Goal: Navigation & Orientation: Find specific page/section

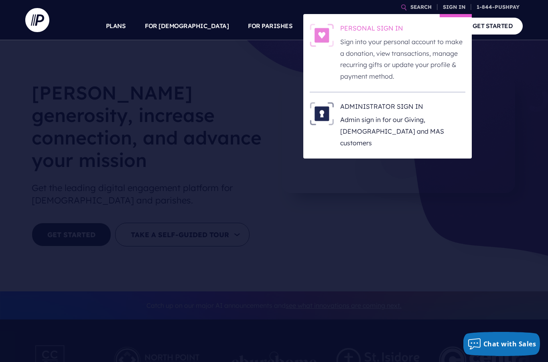
click at [359, 57] on p "Sign into your personal account to make a donation, view transactions, manage r…" at bounding box center [402, 59] width 125 height 46
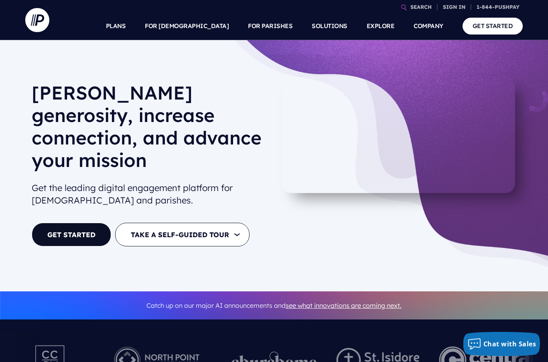
click at [257, 355] on div at bounding box center [274, 363] width 86 height 44
